Goal: Transaction & Acquisition: Download file/media

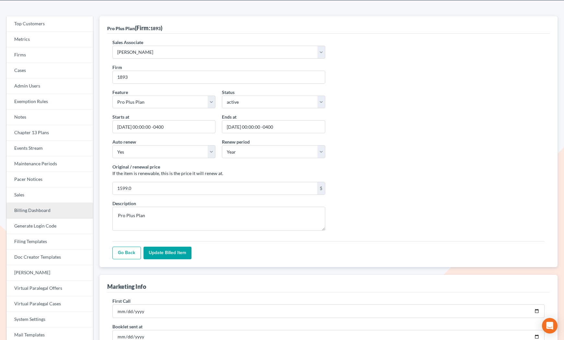
scroll to position [28, 0]
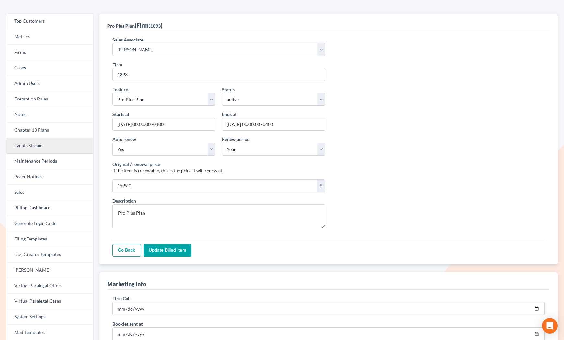
click at [36, 143] on link "Events Stream" at bounding box center [49, 146] width 86 height 16
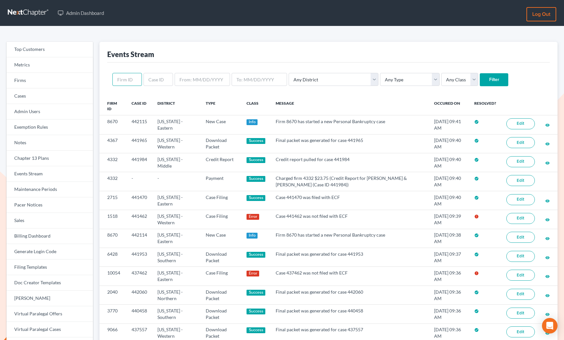
click at [124, 78] on input "text" at bounding box center [126, 79] width 29 height 13
type input "4194"
click at [480, 73] on input "Filter" at bounding box center [494, 79] width 29 height 13
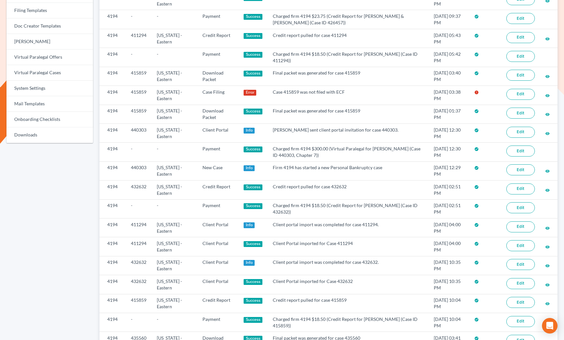
scroll to position [241, 0]
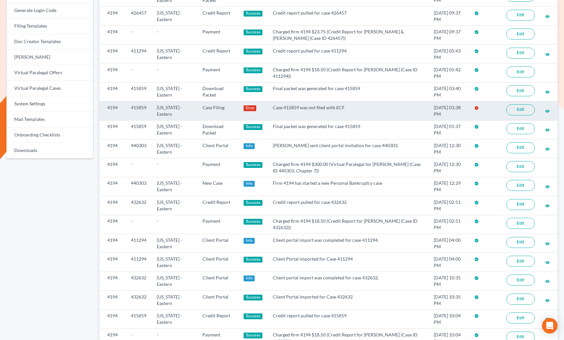
click at [133, 107] on td "415859" at bounding box center [139, 110] width 26 height 19
copy td "415859"
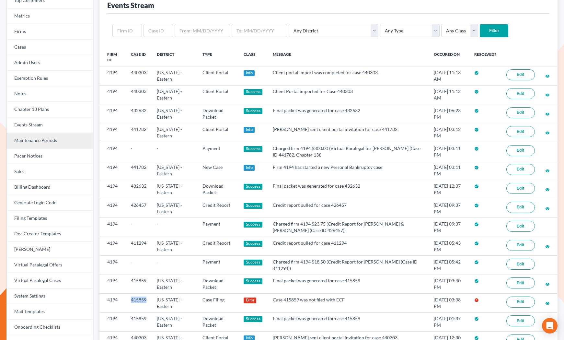
scroll to position [54, 0]
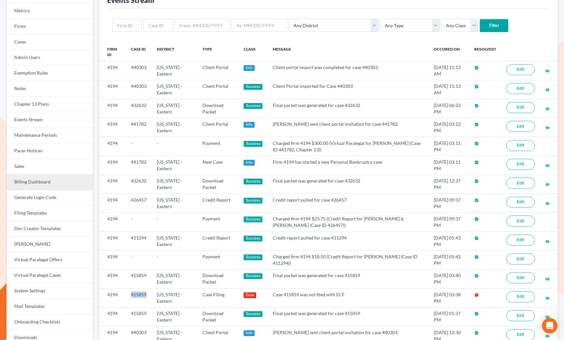
click at [56, 180] on link "Billing Dashboard" at bounding box center [49, 182] width 86 height 16
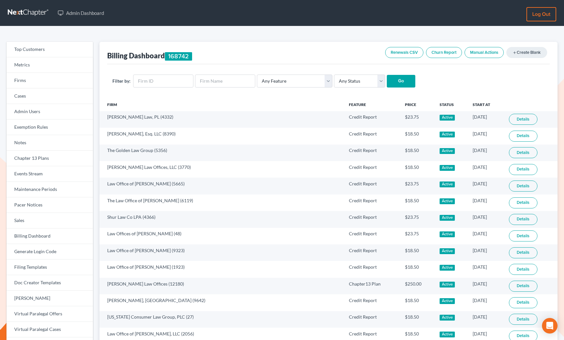
click at [404, 52] on link "Renewals CSV" at bounding box center [404, 52] width 38 height 11
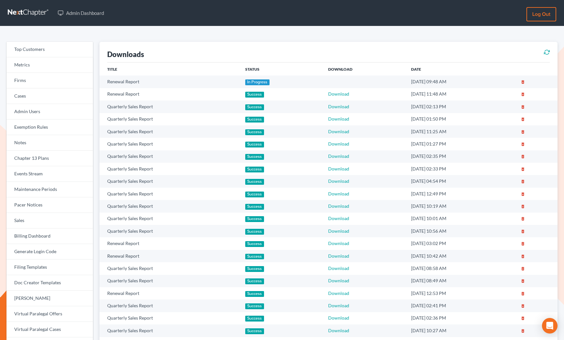
click at [546, 55] on icon at bounding box center [547, 52] width 6 height 8
click at [547, 52] on icon at bounding box center [547, 52] width 6 height 8
click at [546, 50] on icon at bounding box center [547, 52] width 6 height 4
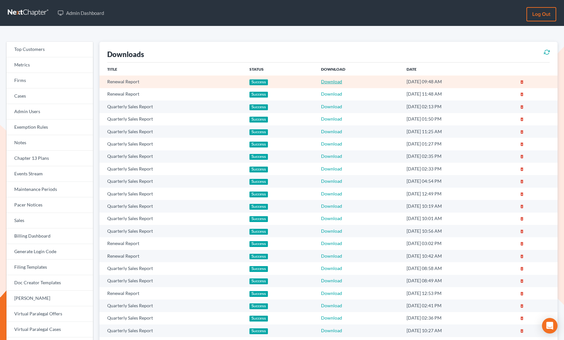
click at [323, 82] on link "Download" at bounding box center [331, 82] width 21 height 6
